Goal: Navigation & Orientation: Find specific page/section

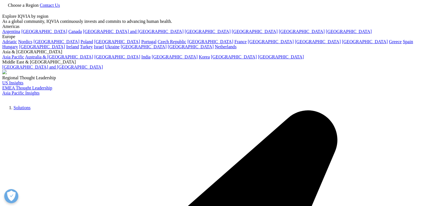
click at [238, 14] on div "Choose a Region Contact Us" at bounding box center [214, 8] width 424 height 12
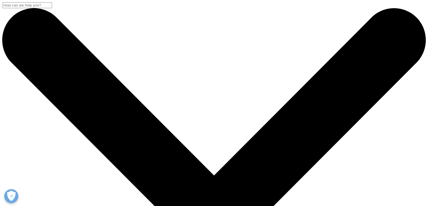
drag, startPoint x: 432, startPoint y: 19, endPoint x: 432, endPoint y: -9, distance: 28.5
